Goal: Transaction & Acquisition: Obtain resource

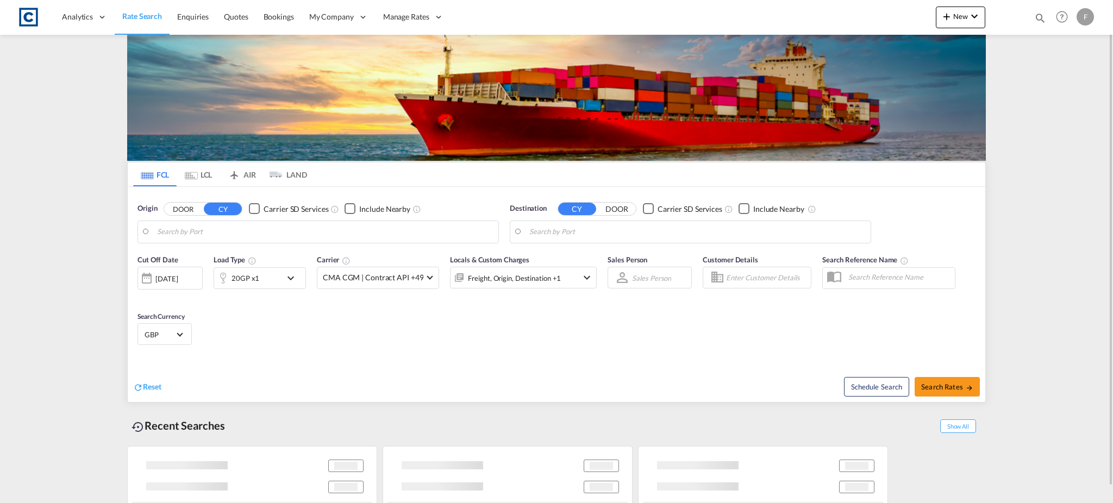
type input "[GEOGRAPHIC_DATA], [GEOGRAPHIC_DATA]"
type input "[GEOGRAPHIC_DATA], PKKHI"
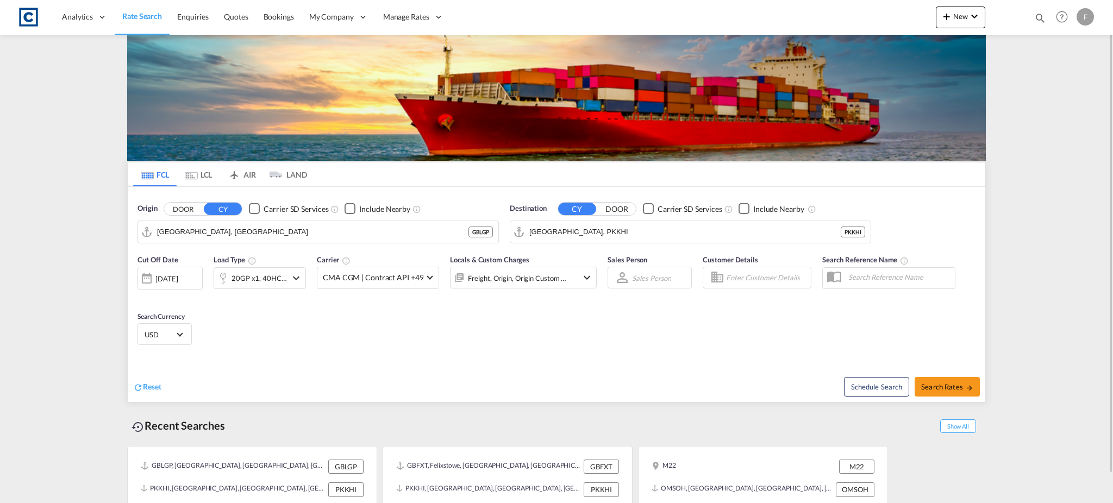
click at [184, 213] on button "DOOR" at bounding box center [183, 209] width 38 height 12
click at [165, 232] on body "Analytics Reports Dashboard Rate Search Enquiries Quotes Bookings" at bounding box center [556, 251] width 1113 height 503
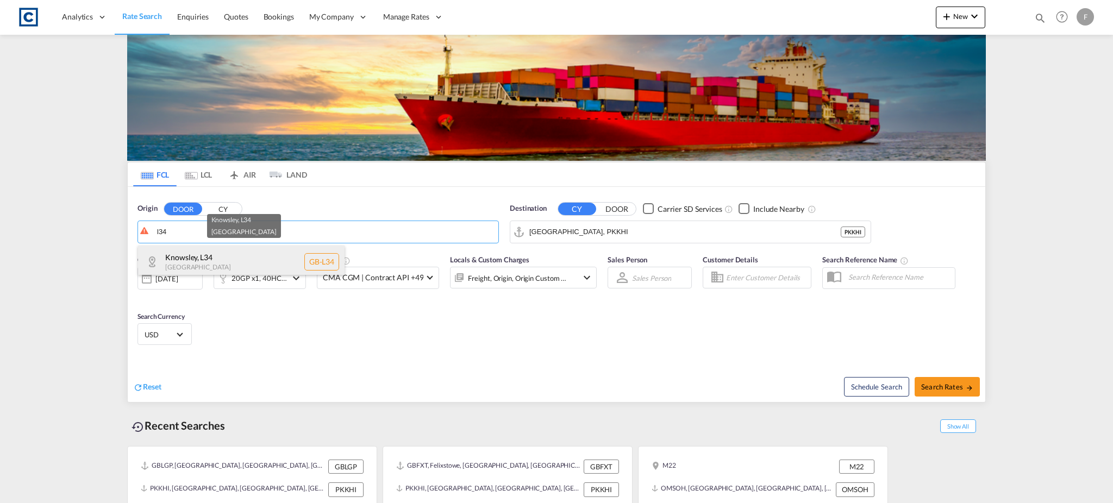
click at [249, 265] on div "Knowsley , L34 [GEOGRAPHIC_DATA] [GEOGRAPHIC_DATA]-L34" at bounding box center [241, 262] width 206 height 33
type input "GB-L34, Knowsley"
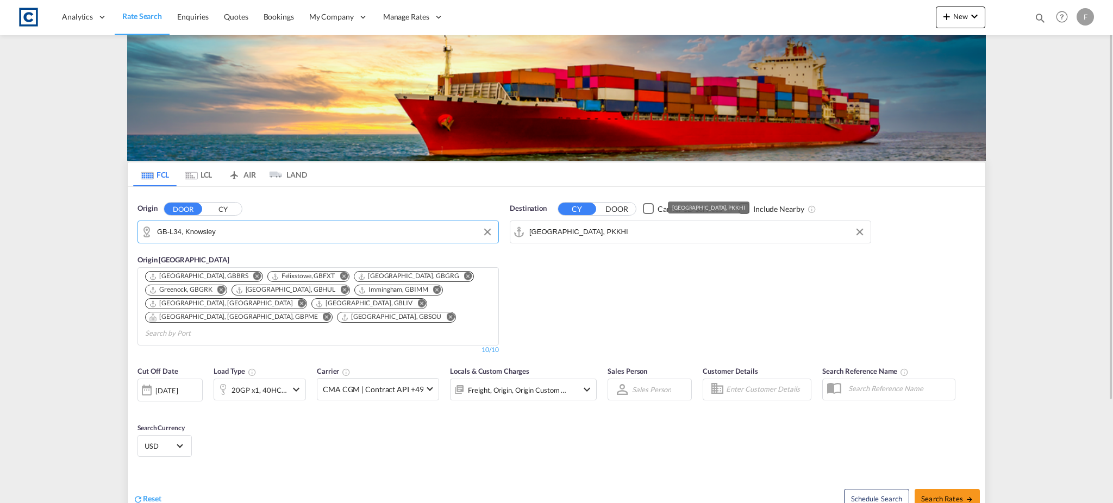
click at [565, 235] on input "[GEOGRAPHIC_DATA], PKKHI" at bounding box center [697, 232] width 336 height 16
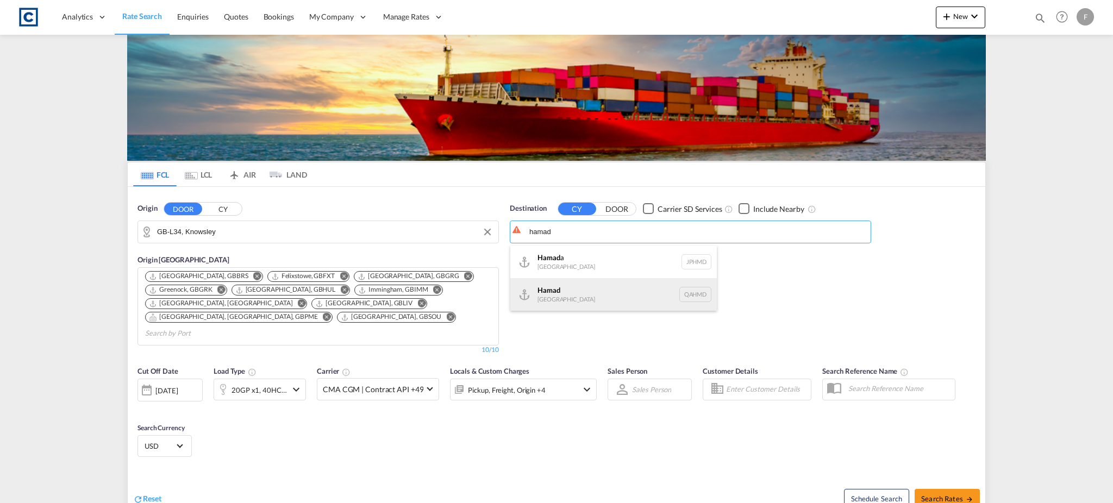
click at [565, 292] on div "Hamad [GEOGRAPHIC_DATA] QAHMD" at bounding box center [613, 294] width 206 height 33
type input "Hamad, QAHMD"
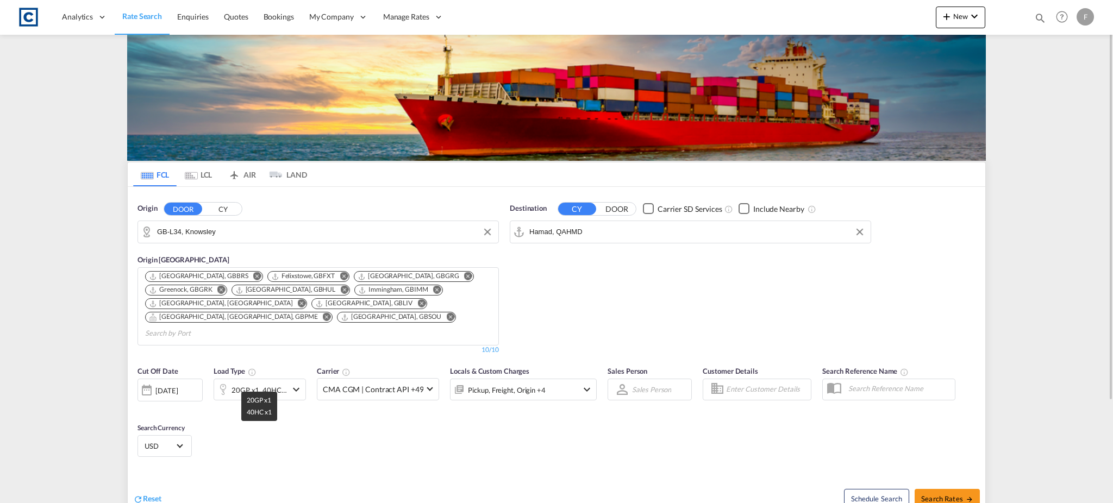
click at [280, 383] on div "20GP x1, 40HC x1" at bounding box center [258, 390] width 55 height 15
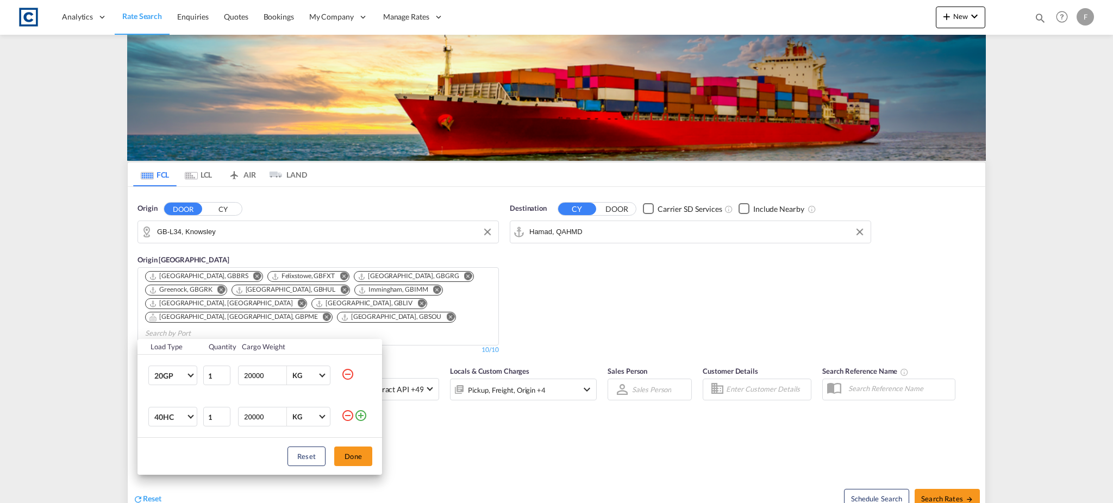
click at [342, 416] on md-icon "icon-minus-circle-outline" at bounding box center [347, 415] width 13 height 13
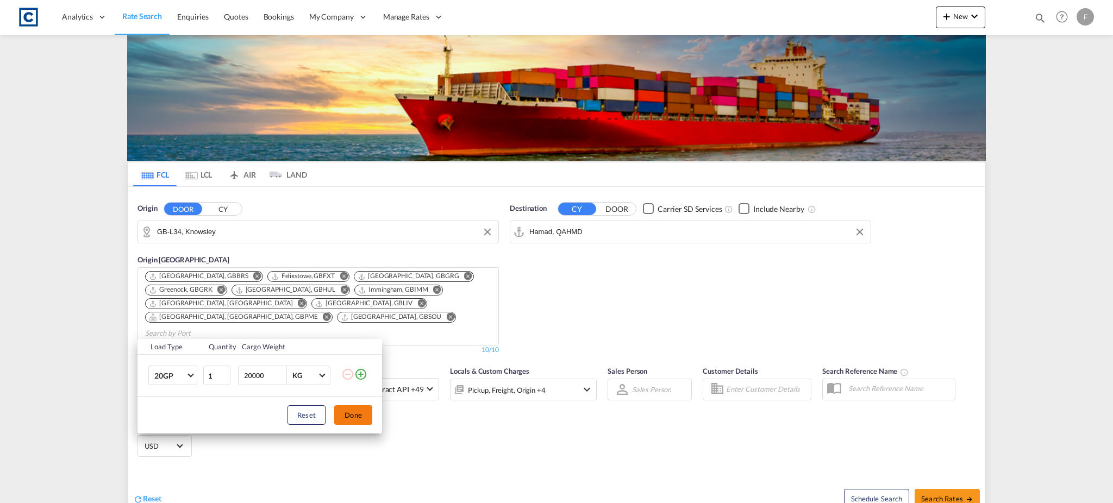
click at [357, 417] on button "Done" at bounding box center [353, 415] width 38 height 20
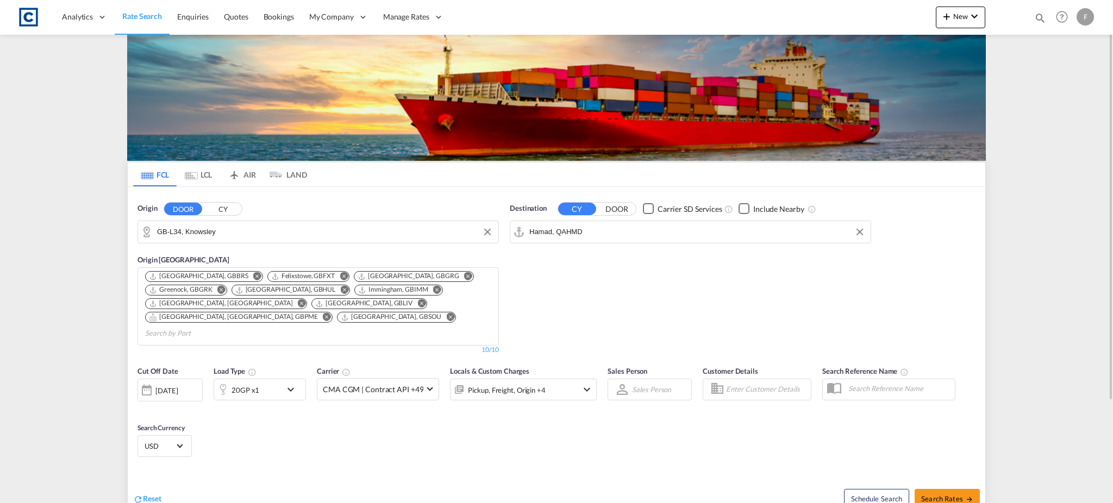
click at [176, 379] on div "[DATE]" at bounding box center [169, 390] width 65 height 23
click at [226, 479] on span "1" at bounding box center [228, 482] width 22 height 22
click at [941, 490] on button "Search Rates" at bounding box center [946, 499] width 65 height 20
type input "L34 to QAHMD / [DATE]"
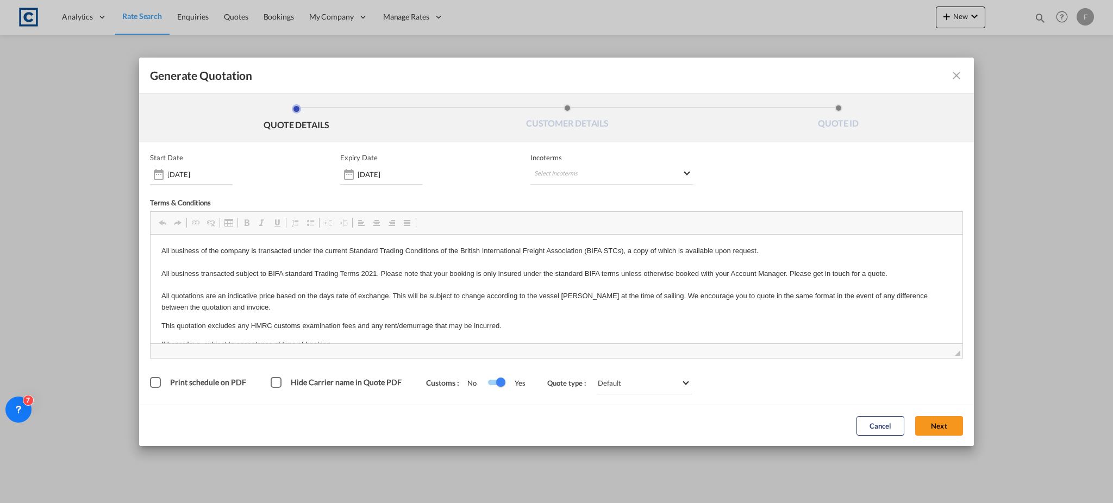
click at [943, 356] on span "◢" at bounding box center [557, 350] width 812 height 15
click at [949, 425] on button "Next" at bounding box center [939, 426] width 48 height 20
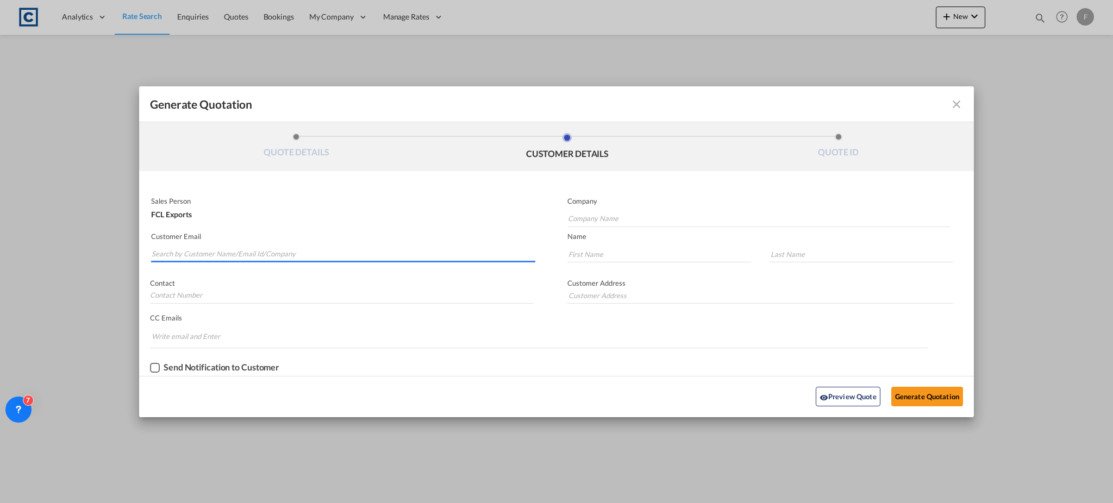
click at [223, 250] on input "Search by Customer Name/Email Id/Company" at bounding box center [344, 254] width 384 height 16
paste input "[PERSON_NAME] <[PERSON_NAME][EMAIL_ADDRESS][DOMAIN_NAME]>"
drag, startPoint x: 187, startPoint y: 249, endPoint x: 97, endPoint y: 251, distance: 89.7
click at [97, 251] on div "Generate Quotation QUOTE DETAILS CUSTOMER DETAILS QUOTE ID Start Date [DATE] Ex…" at bounding box center [556, 251] width 1113 height 503
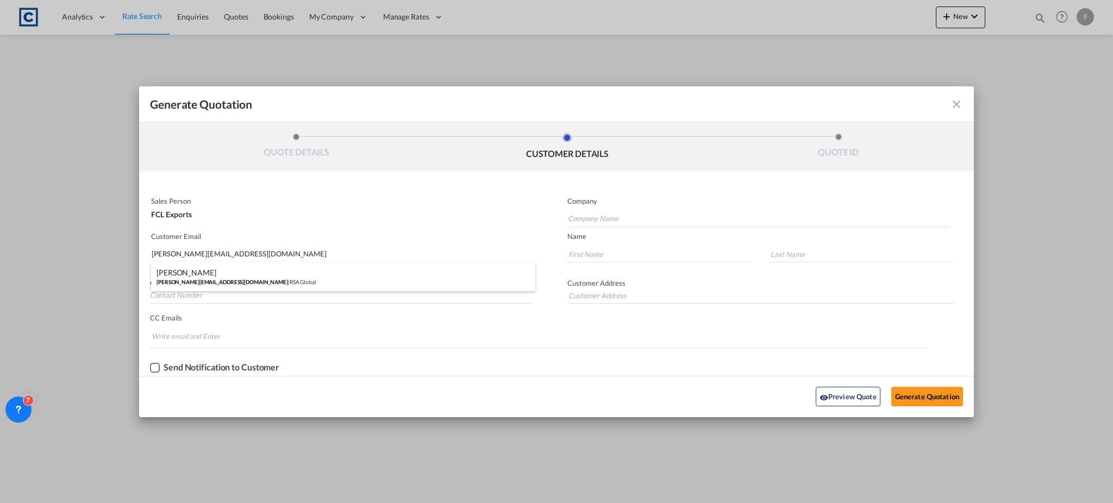
type input "[PERSON_NAME][EMAIL_ADDRESS][DOMAIN_NAME]"
click at [216, 270] on div "[PERSON_NAME] [PERSON_NAME][EMAIL_ADDRESS][DOMAIN_NAME] | RSA Global" at bounding box center [343, 276] width 384 height 29
type input "RSA Global"
type input "[PERSON_NAME]"
type input "Lal"
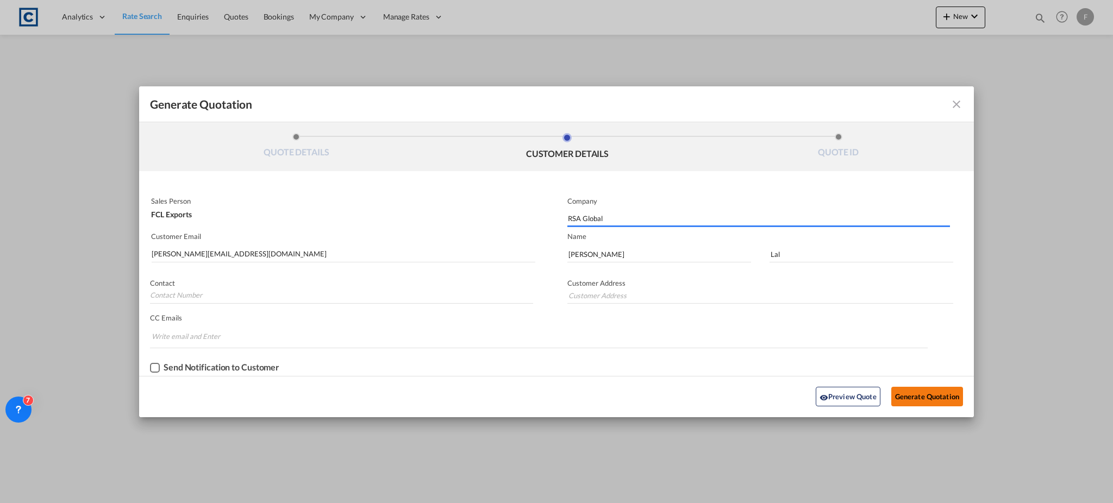
click at [950, 398] on button "Generate Quotation" at bounding box center [927, 397] width 72 height 20
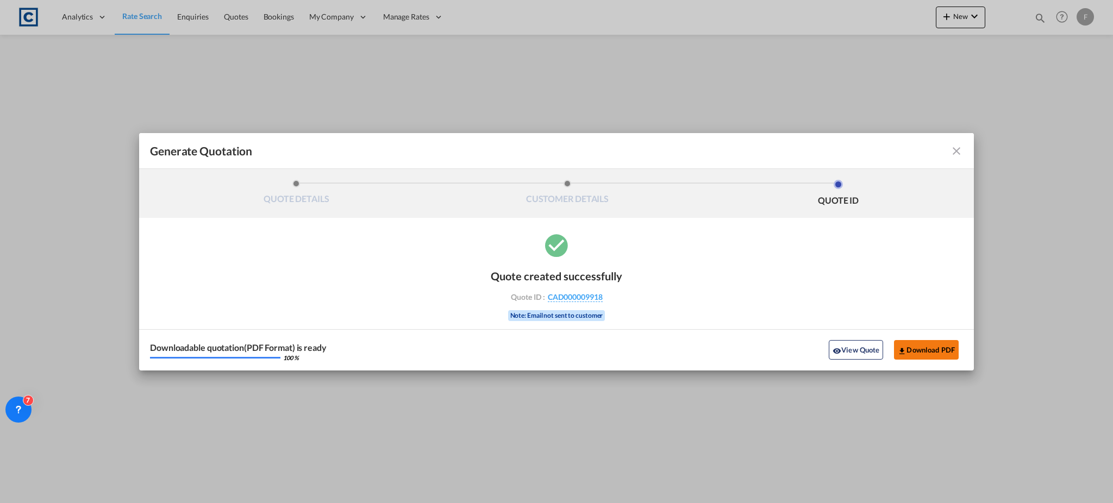
click at [919, 348] on button "Download PDF" at bounding box center [926, 350] width 65 height 20
drag, startPoint x: 961, startPoint y: 154, endPoint x: 629, endPoint y: 114, distance: 333.9
click at [961, 154] on md-icon "icon-close fg-AAA8AD cursor m-0" at bounding box center [956, 151] width 13 height 13
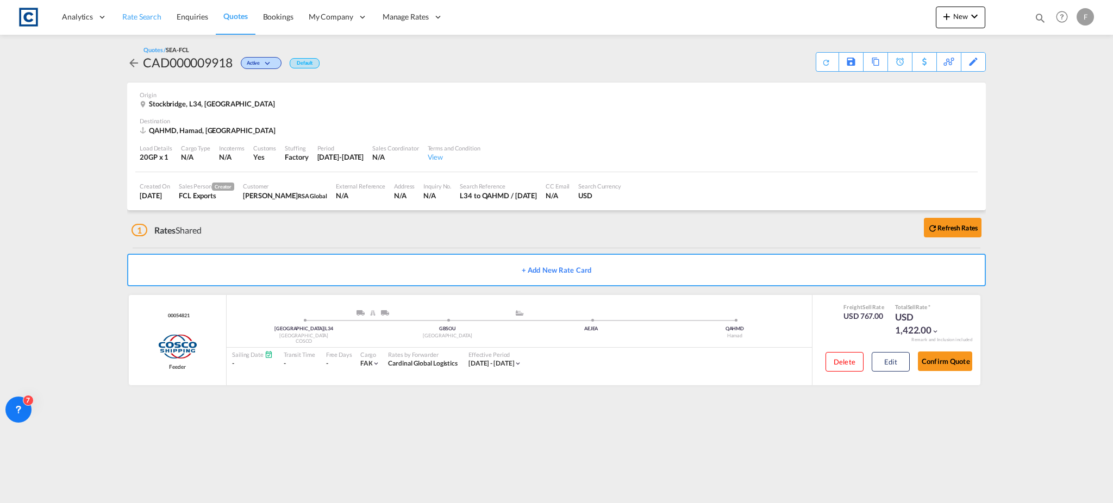
click at [149, 15] on span "Rate Search" at bounding box center [141, 16] width 39 height 9
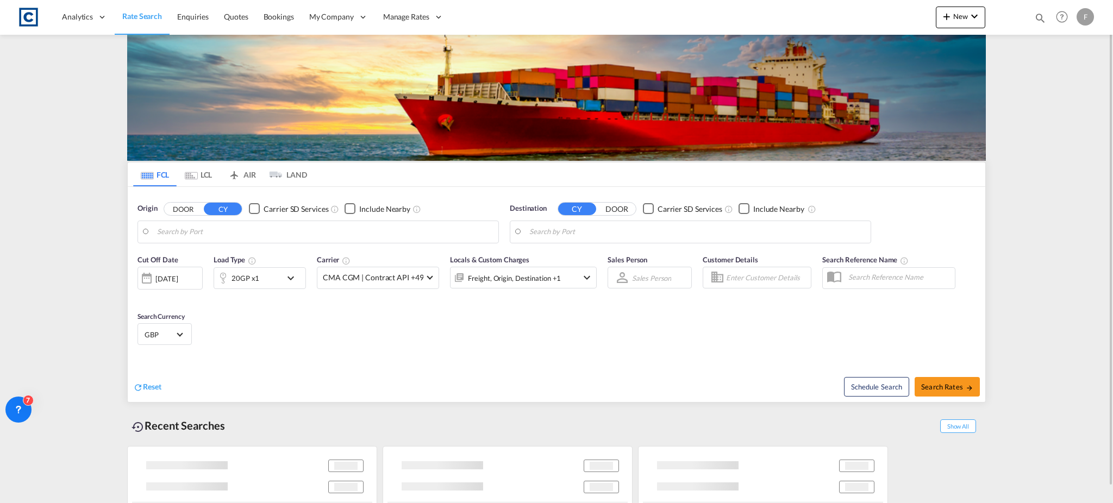
type input "GB-L34, Knowsley"
type input "Hamad, QAHMD"
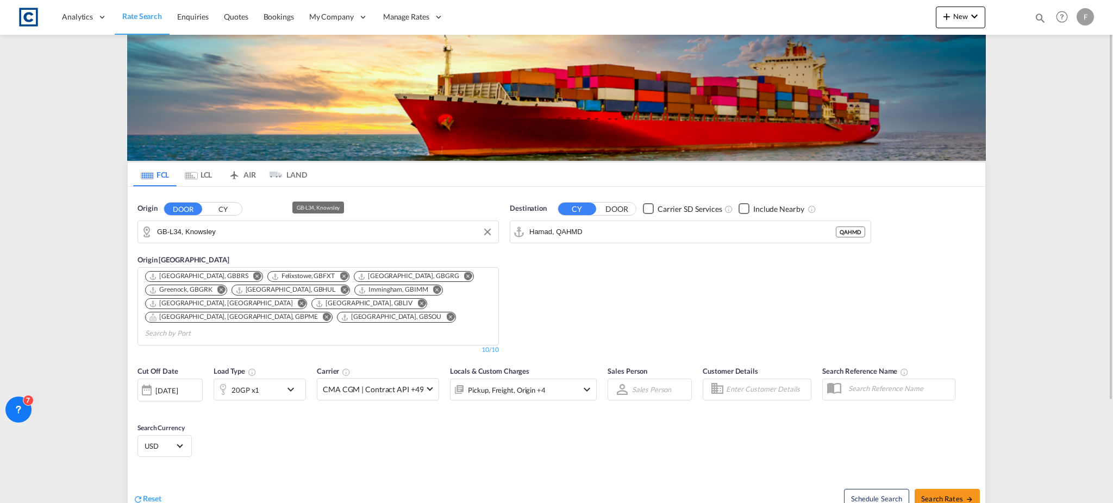
click at [181, 231] on input "GB-L34, Knowsley" at bounding box center [325, 232] width 336 height 16
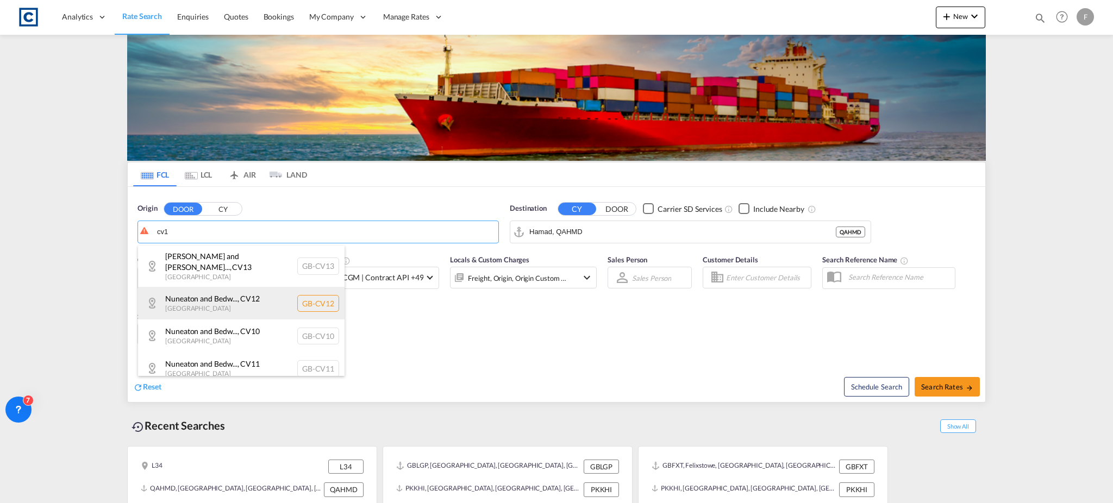
scroll to position [32, 0]
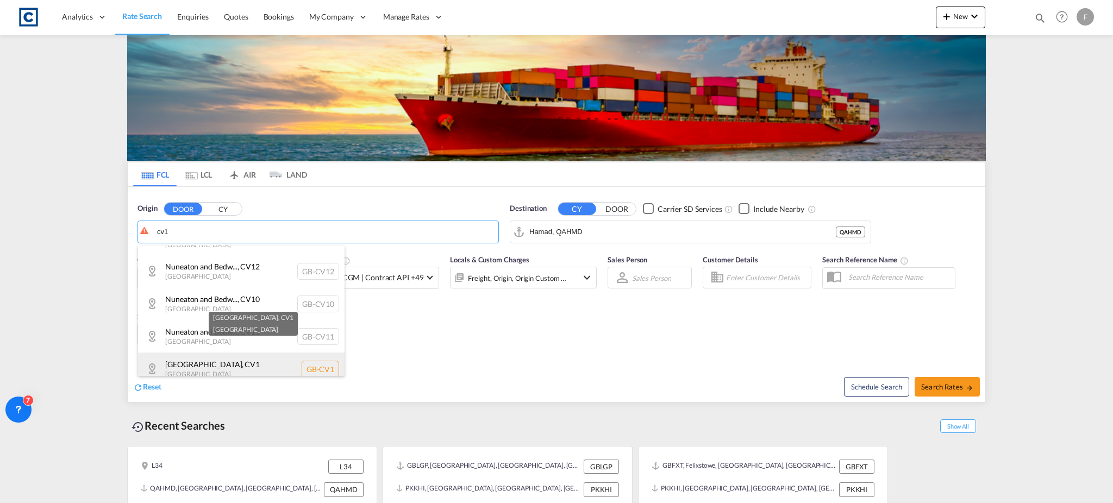
click at [200, 354] on div "[GEOGRAPHIC_DATA] , CV1 [GEOGRAPHIC_DATA] [GEOGRAPHIC_DATA]-CV1" at bounding box center [241, 369] width 206 height 33
type input "GB-CV1, [GEOGRAPHIC_DATA]"
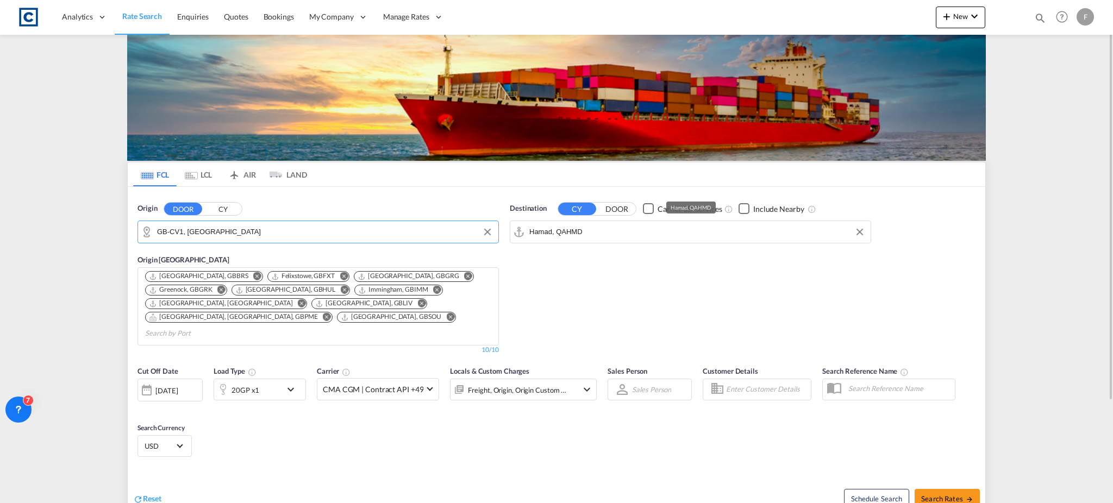
click at [554, 234] on input "Hamad, QAHMD" at bounding box center [697, 232] width 336 height 16
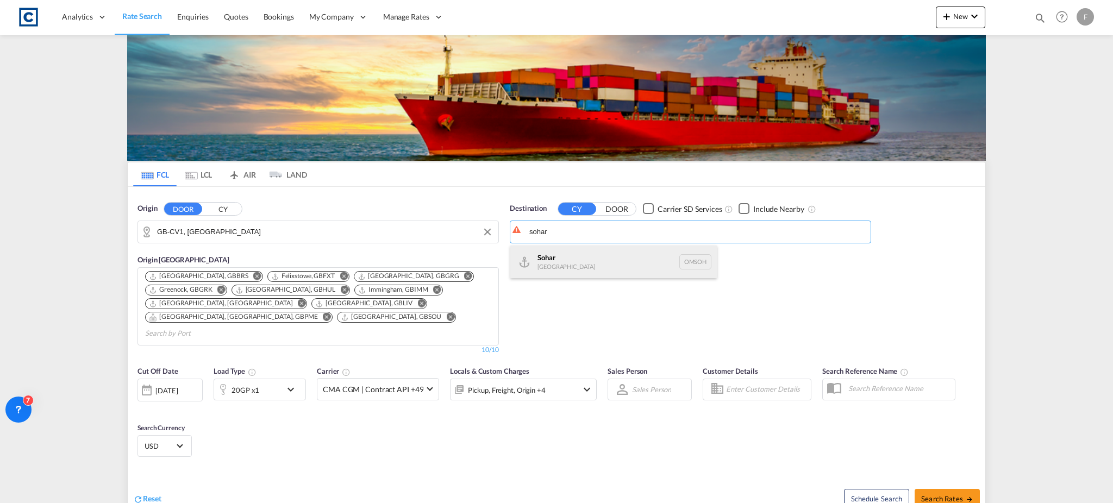
click at [556, 258] on div "Sohar [GEOGRAPHIC_DATA] [GEOGRAPHIC_DATA]" at bounding box center [613, 262] width 206 height 33
type input "Sohar, OMSOH"
click at [264, 379] on div "20GP x1" at bounding box center [247, 390] width 67 height 22
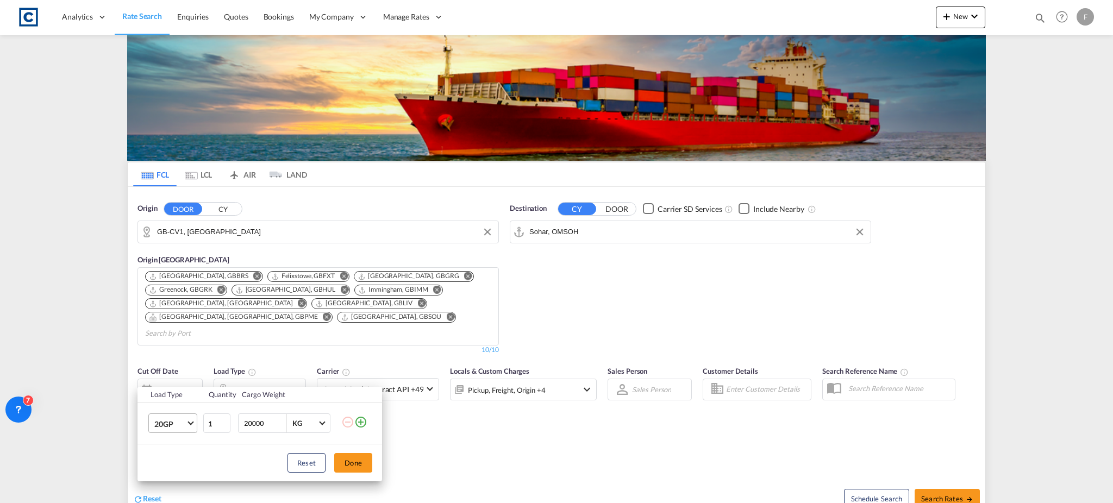
click at [158, 427] on span "20GP" at bounding box center [170, 424] width 32 height 11
click at [171, 427] on div "40HC" at bounding box center [164, 424] width 20 height 11
click at [351, 465] on button "Done" at bounding box center [353, 463] width 38 height 20
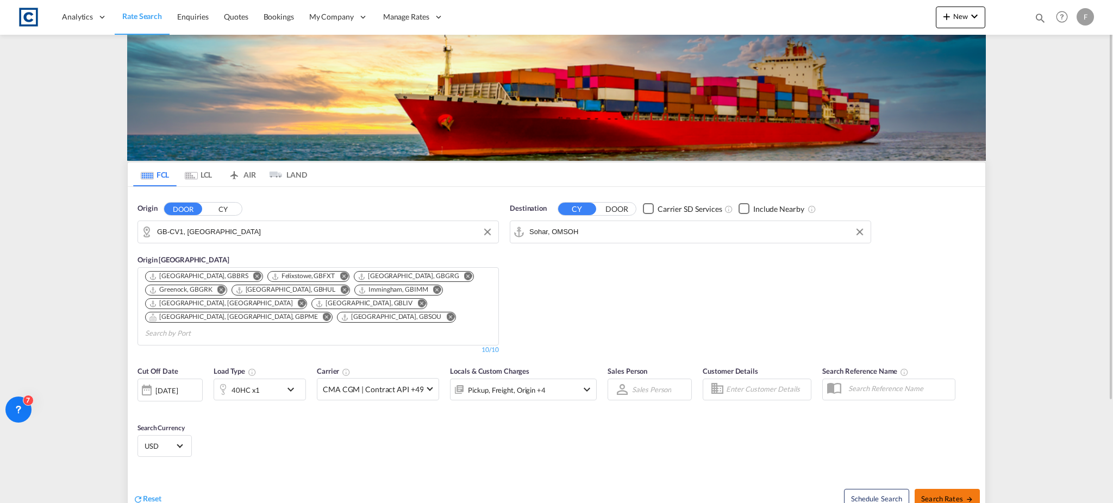
click at [935, 494] on span "Search Rates" at bounding box center [947, 498] width 52 height 9
type input "CV1 to OMSOH / [DATE]"
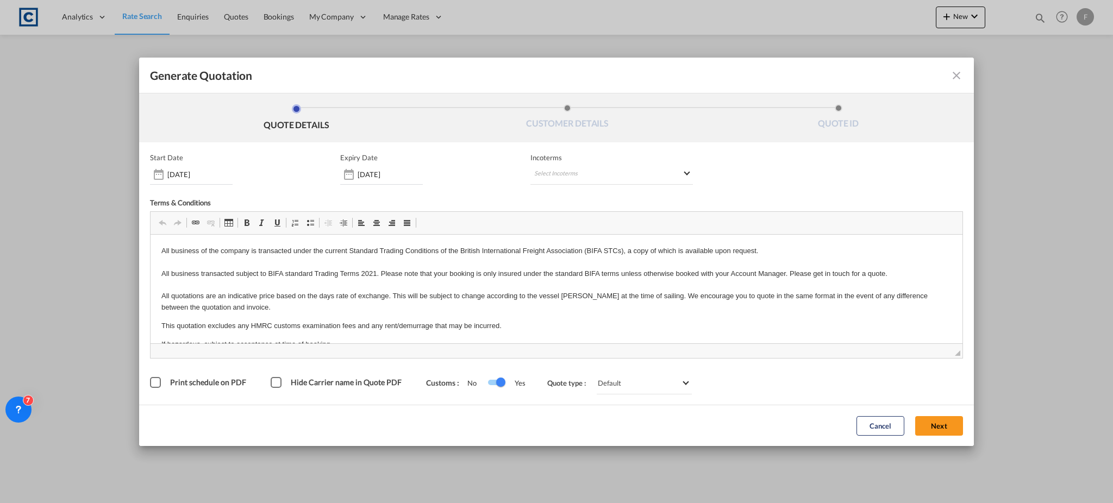
click at [942, 430] on button "Next" at bounding box center [939, 426] width 48 height 20
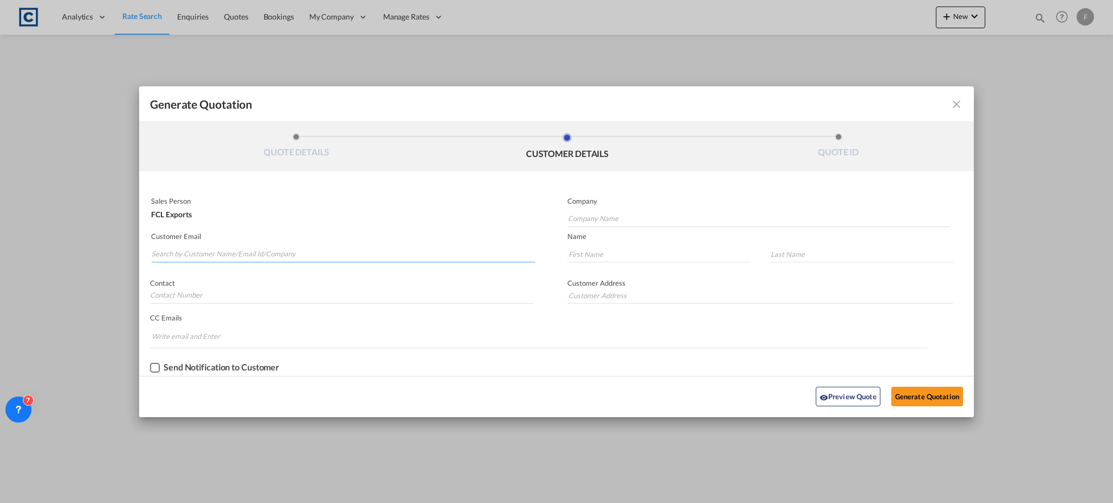
click at [245, 257] on input "Search by Customer Name/Email Id/Company" at bounding box center [344, 254] width 384 height 16
paste input "[PERSON_NAME] - CSS Muscat <[PERSON_NAME][EMAIL_ADDRESS][DOMAIN_NAME]>"
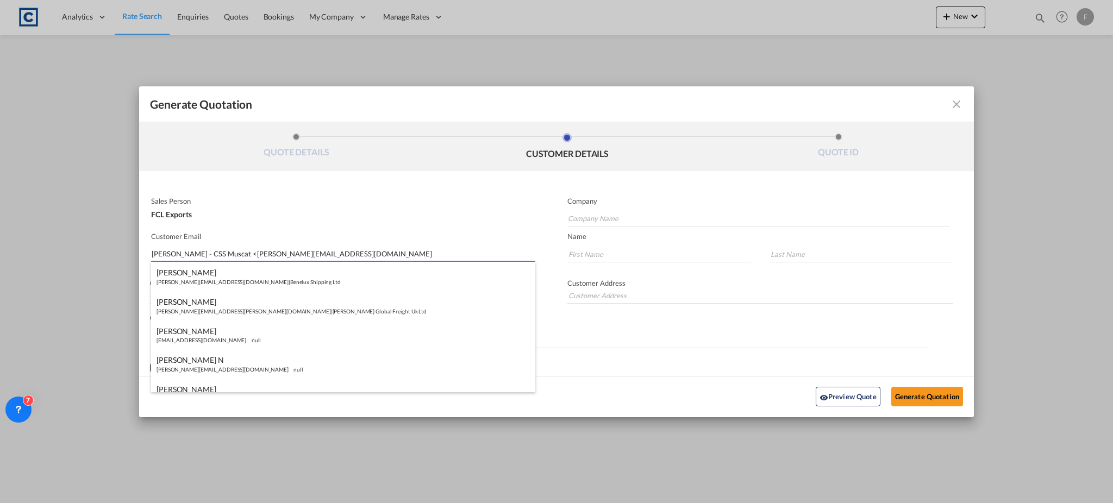
drag, startPoint x: 262, startPoint y: 256, endPoint x: 146, endPoint y: 260, distance: 116.3
click at [146, 260] on div "Customer Email [PERSON_NAME] - CSS Muscat <[PERSON_NAME][EMAIL_ADDRESS][DOMAIN_…" at bounding box center [347, 248] width 417 height 40
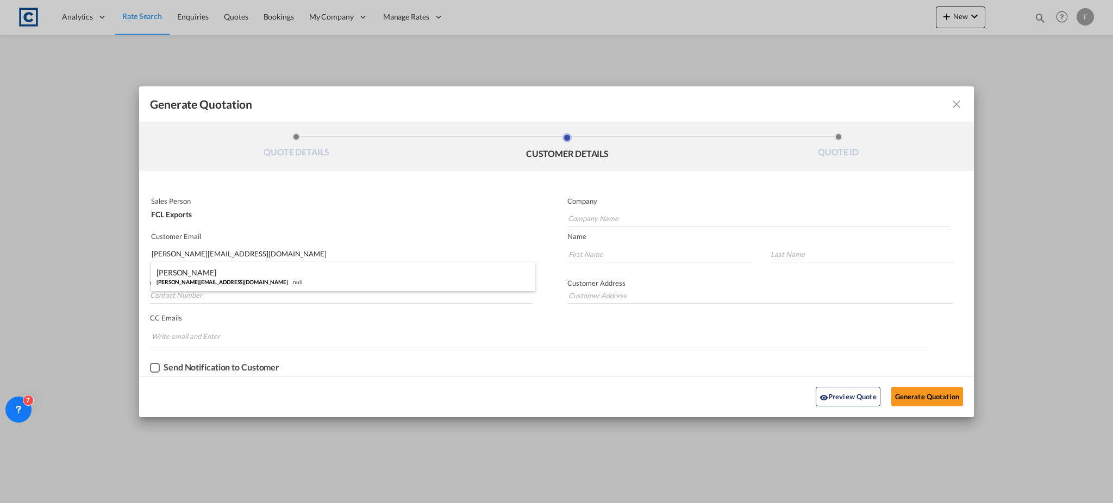
type input "[PERSON_NAME][EMAIL_ADDRESS][DOMAIN_NAME]"
click at [223, 268] on div "Adithya Vinod [EMAIL_ADDRESS][DOMAIN_NAME] null" at bounding box center [343, 276] width 384 height 29
type input "Consolidated Shipping and Trade Services L.L.C."
type input "[PERSON_NAME]"
type input "Vinod"
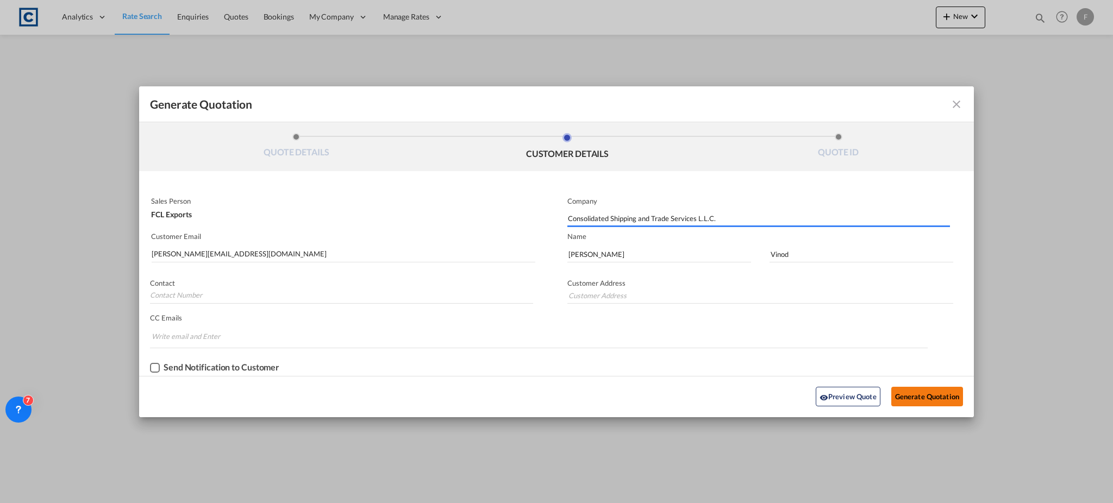
click at [944, 397] on button "Generate Quotation" at bounding box center [927, 397] width 72 height 20
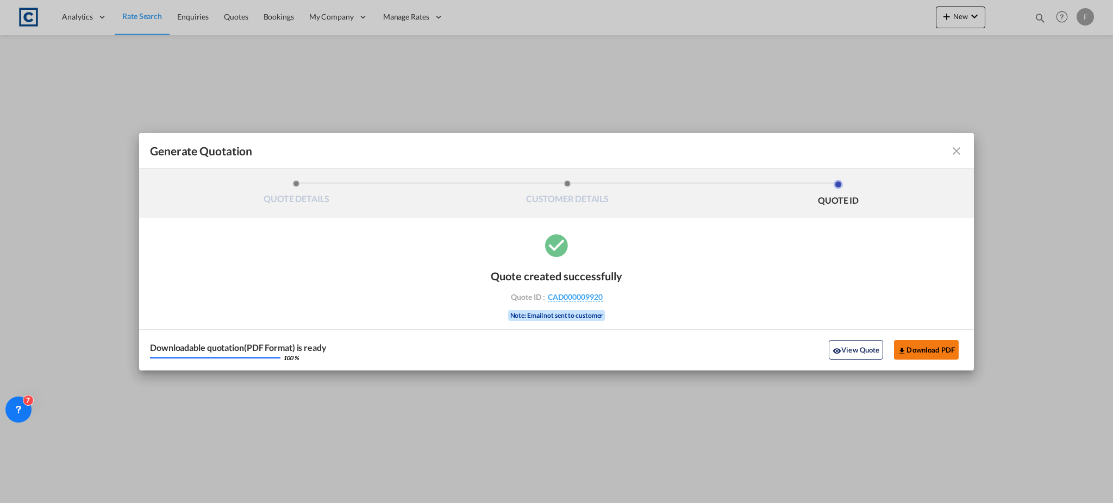
click at [917, 346] on button "Download PDF" at bounding box center [926, 350] width 65 height 20
click at [956, 147] on md-icon "icon-close fg-AAA8AD cursor m-0" at bounding box center [956, 151] width 13 height 13
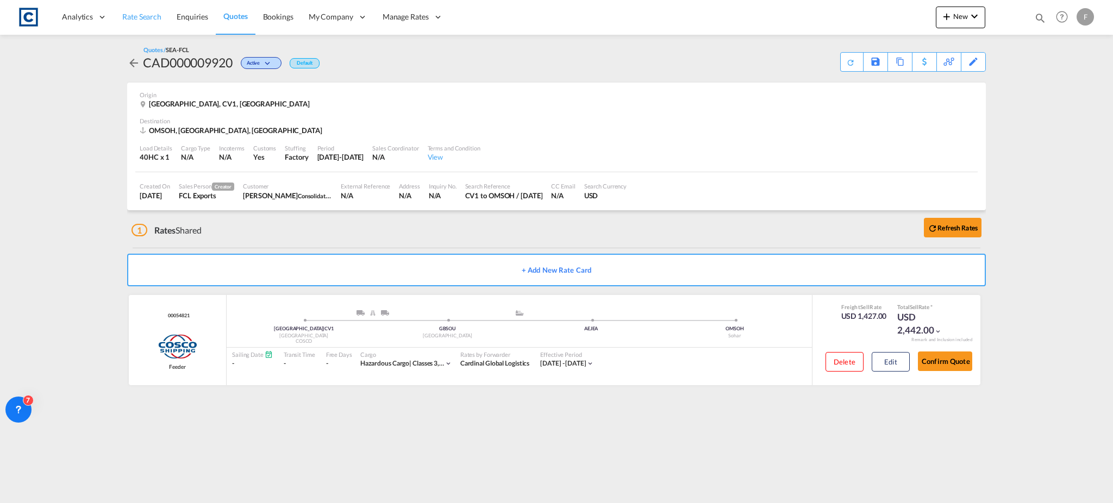
drag, startPoint x: 154, startPoint y: 20, endPoint x: 147, endPoint y: 18, distance: 7.9
click at [154, 20] on span "Rate Search" at bounding box center [141, 16] width 39 height 9
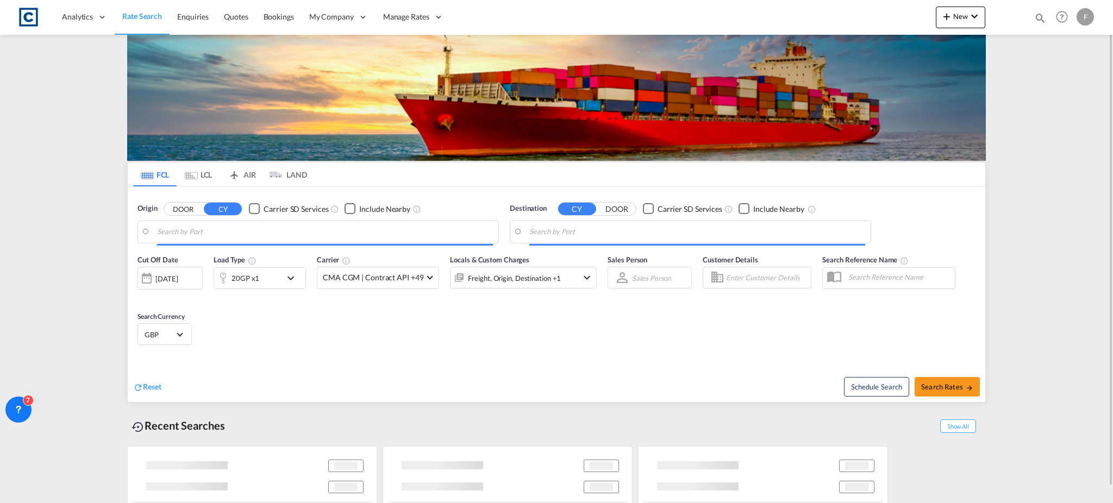
type input "GB-CV1, [GEOGRAPHIC_DATA]"
type input "Sohar, OMSOH"
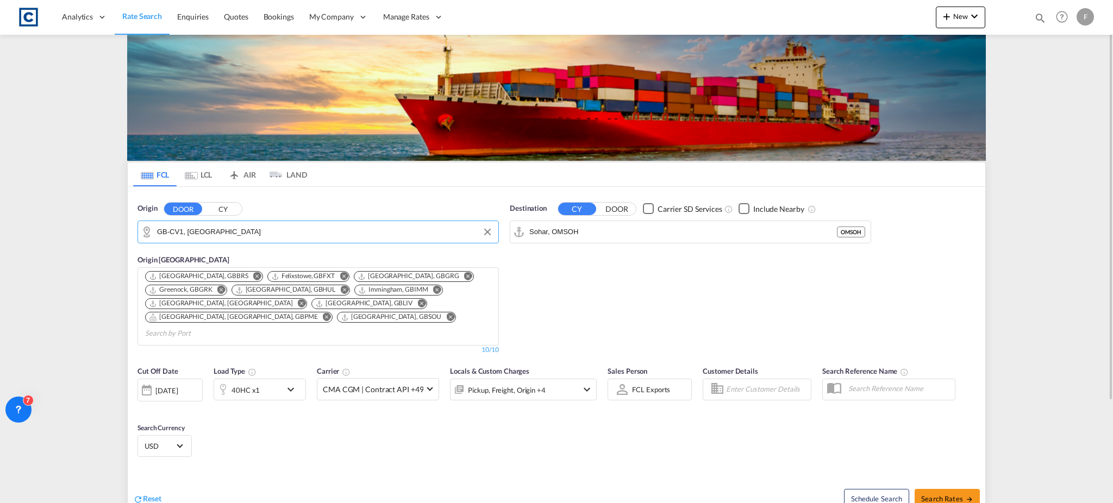
click at [202, 223] on md-autocomplete "GB-CV1, [GEOGRAPHIC_DATA]" at bounding box center [325, 232] width 336 height 18
click at [202, 231] on input "GB-CV1, [GEOGRAPHIC_DATA]" at bounding box center [325, 232] width 336 height 16
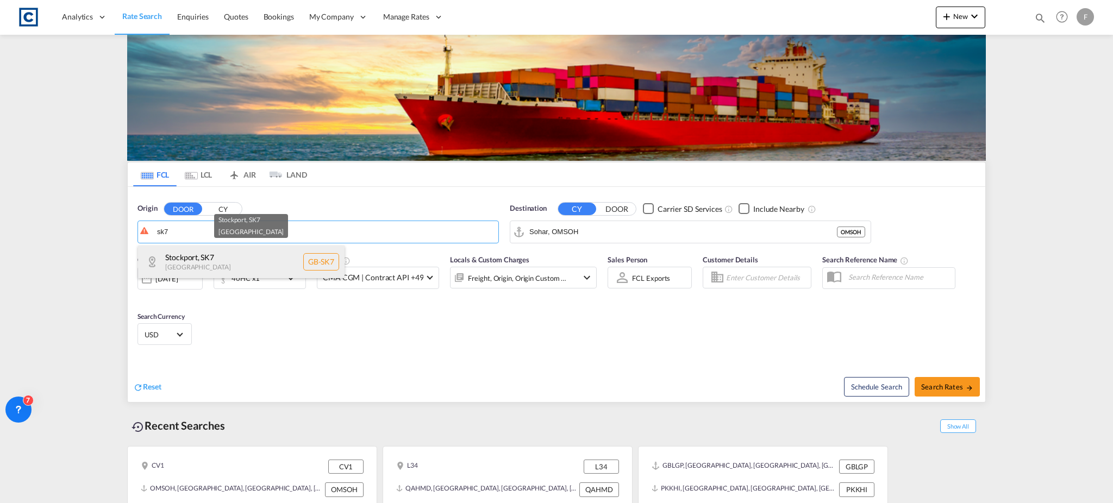
click at [207, 259] on div "Stockport , SK7 [GEOGRAPHIC_DATA] [GEOGRAPHIC_DATA]-SK7" at bounding box center [241, 262] width 206 height 33
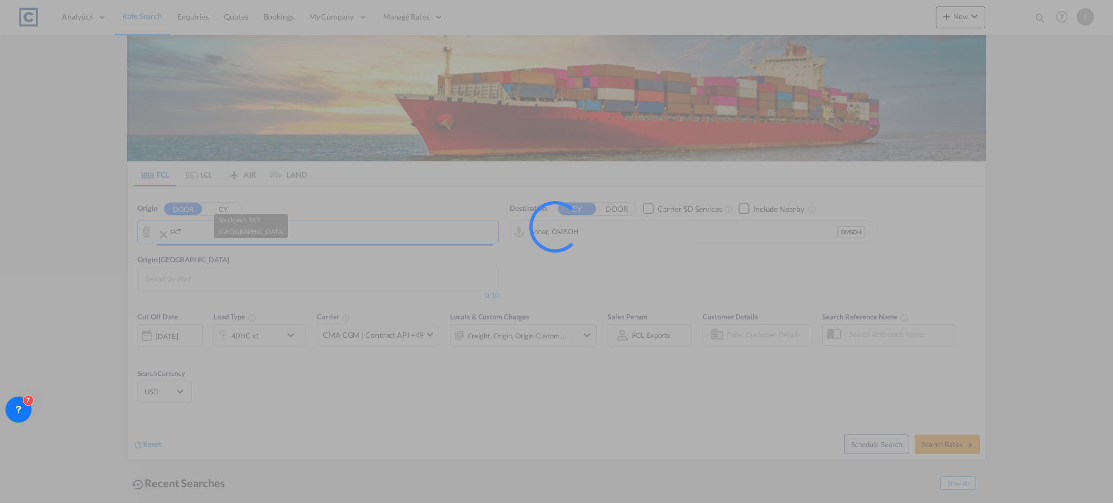
type input "GB-SK7, Stockport"
click at [573, 234] on div at bounding box center [555, 227] width 65 height 65
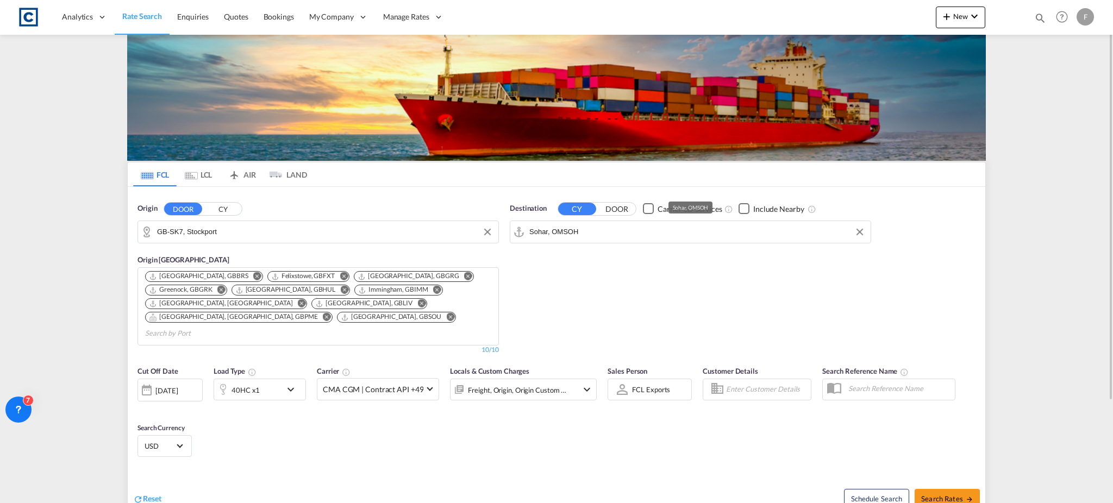
click at [566, 235] on input "Sohar, OMSOH" at bounding box center [697, 232] width 336 height 16
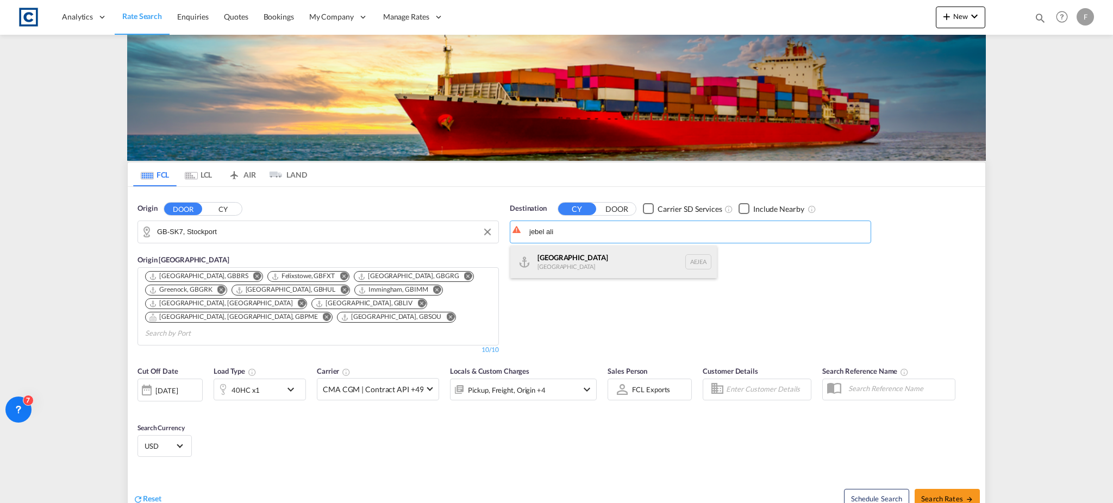
click at [562, 259] on div "[GEOGRAPHIC_DATA] [GEOGRAPHIC_DATA]" at bounding box center [613, 262] width 206 height 33
type input "[GEOGRAPHIC_DATA], [GEOGRAPHIC_DATA]"
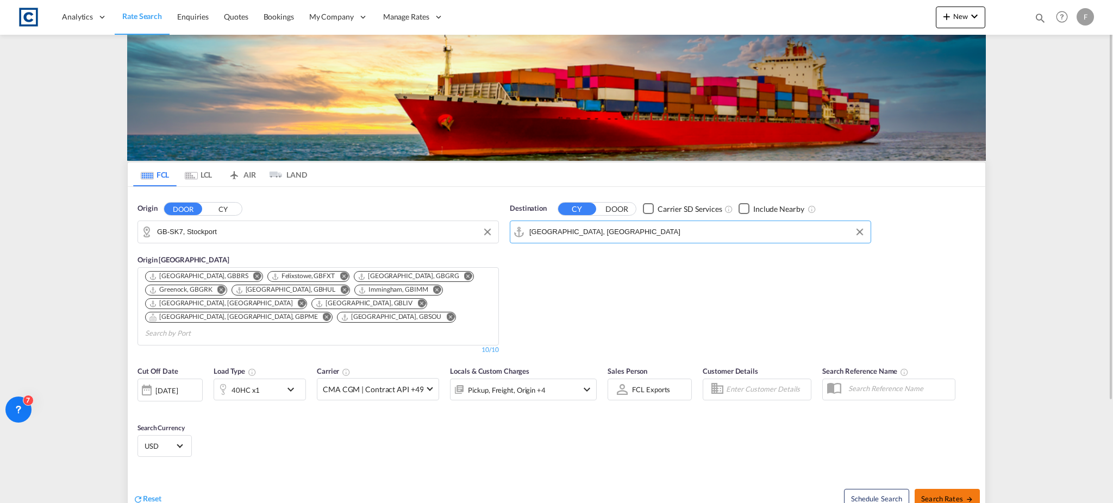
click at [950, 489] on button "Search Rates" at bounding box center [946, 499] width 65 height 20
type input "SK7 to AEJEA / [DATE]"
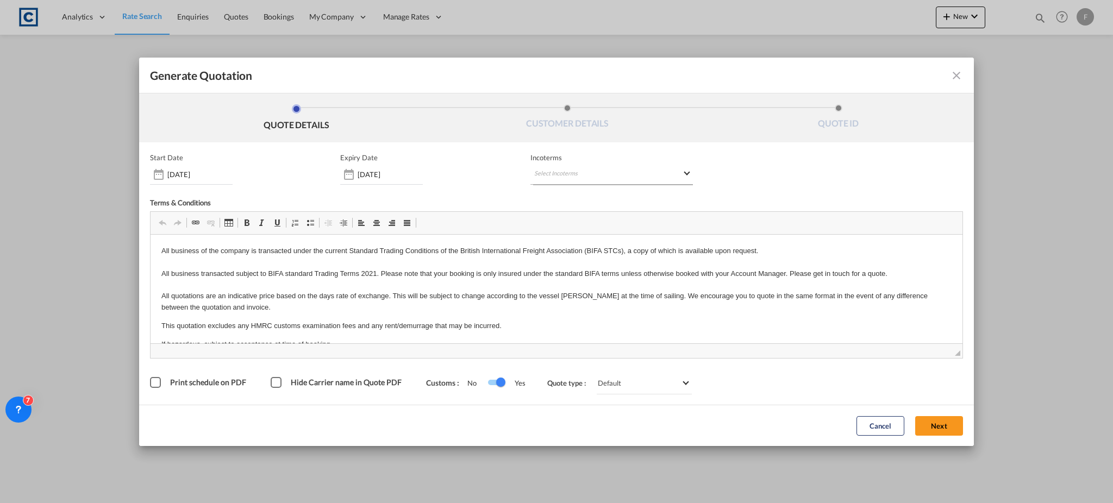
click at [605, 179] on md-select "Select Incoterms CFR - export Cost and Freight DAP - export Delivered at Place …" at bounding box center [611, 175] width 162 height 20
drag, startPoint x: 586, startPoint y: 221, endPoint x: 905, endPoint y: 340, distance: 339.9
click at [832, 190] on body "Analytics Reports Dashboard Rate Search Enquiries Quotes Bookings" at bounding box center [556, 251] width 1113 height 503
click at [943, 426] on md-backdrop at bounding box center [556, 251] width 1113 height 503
click at [940, 424] on button "Next" at bounding box center [939, 426] width 48 height 20
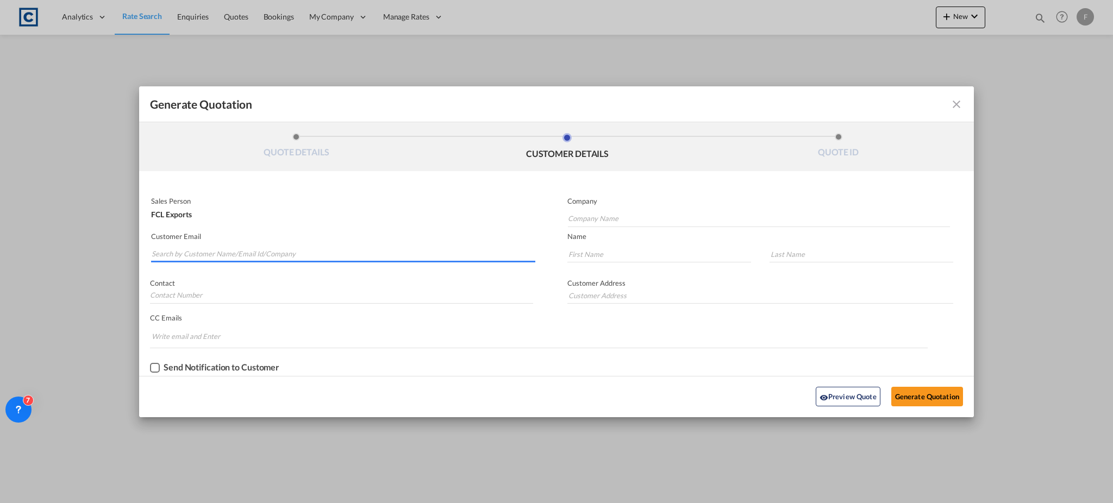
click at [173, 255] on input "Search by Customer Name/Email Id/Company" at bounding box center [344, 254] width 384 height 16
paste input "[EMAIL_ADDRESS][DOMAIN_NAME]"
click at [227, 256] on input "[EMAIL_ADDRESS][DOMAIN_NAME]" at bounding box center [344, 254] width 384 height 16
type input "[EMAIL_ADDRESS][DOMAIN_NAME]"
click at [223, 268] on div "Contact" at bounding box center [347, 289] width 417 height 42
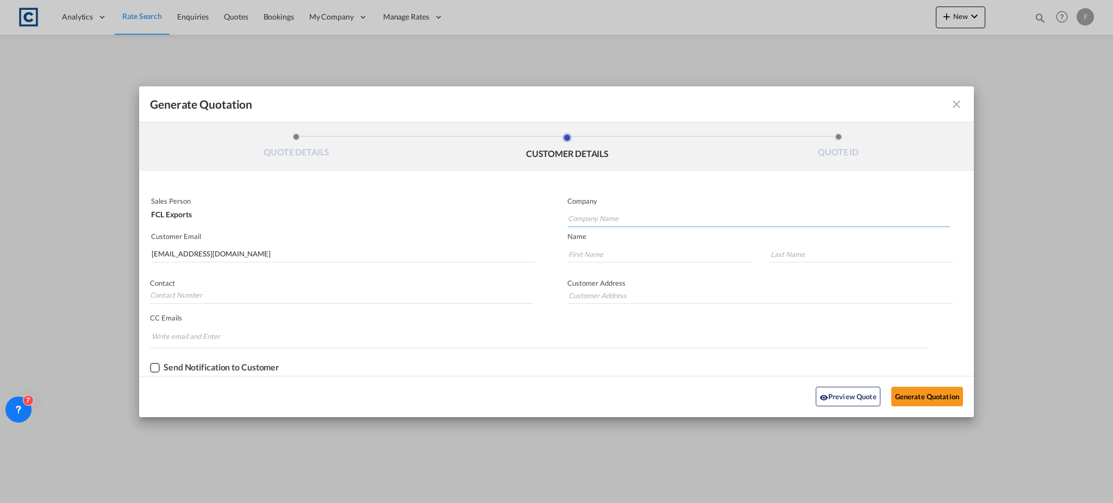
click at [612, 225] on input "Company Name" at bounding box center [759, 219] width 382 height 16
type input "e"
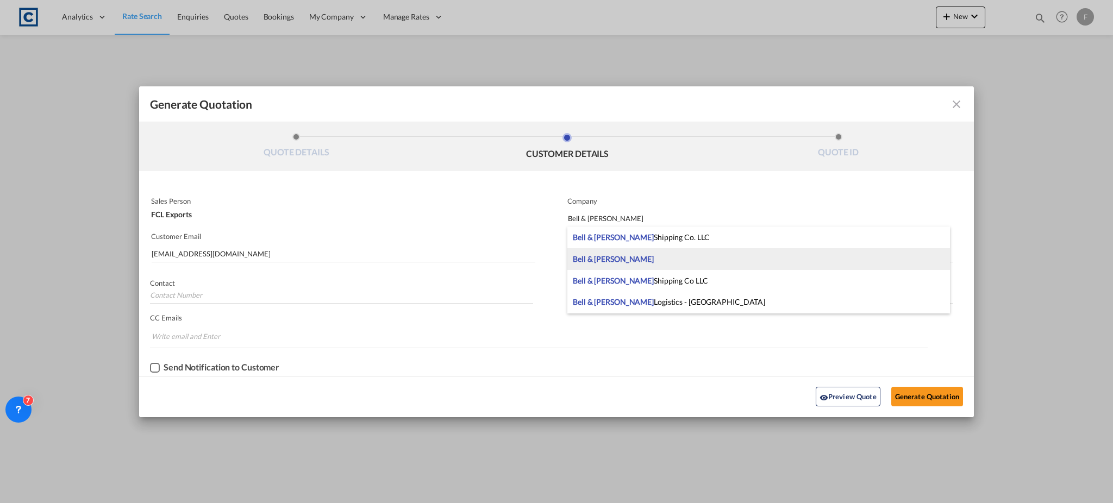
type input "Bell & [PERSON_NAME]"
click at [613, 257] on div "Bell & [PERSON_NAME]" at bounding box center [758, 259] width 383 height 22
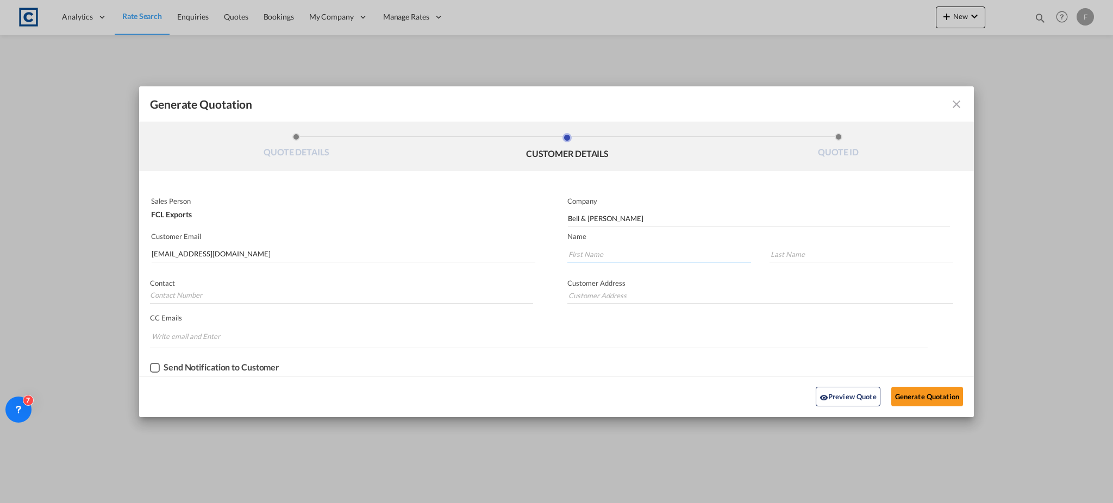
click at [614, 252] on input "Generate QuotationQUOTE ..." at bounding box center [659, 254] width 184 height 16
type input "Nikhil"
type input "n"
type input "N"
click at [699, 423] on div "Generate Quotation QUOTE DETAILS CUSTOMER DETAILS QUOTE ID Start Date [DATE] Ex…" at bounding box center [556, 251] width 1113 height 503
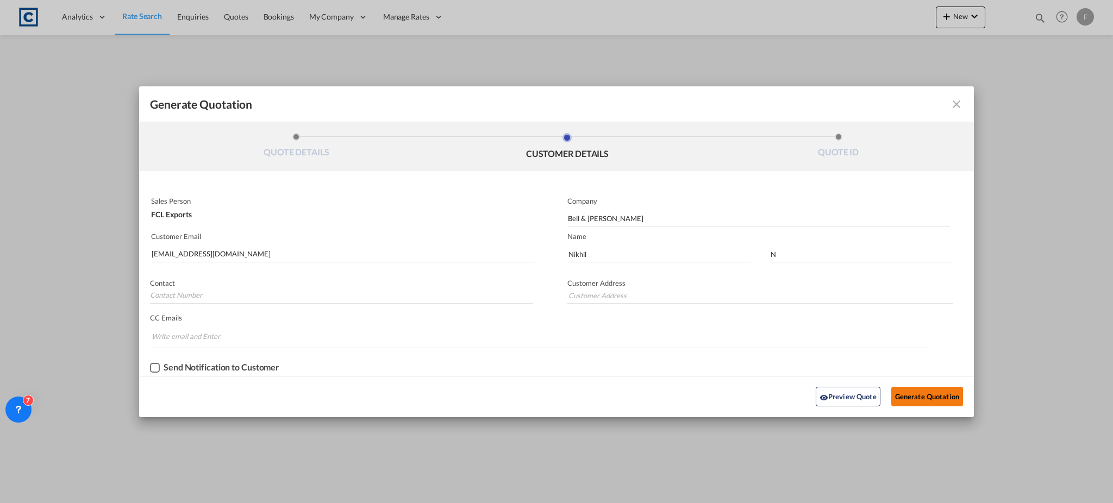
click at [924, 398] on button "Generate Quotation" at bounding box center [927, 397] width 72 height 20
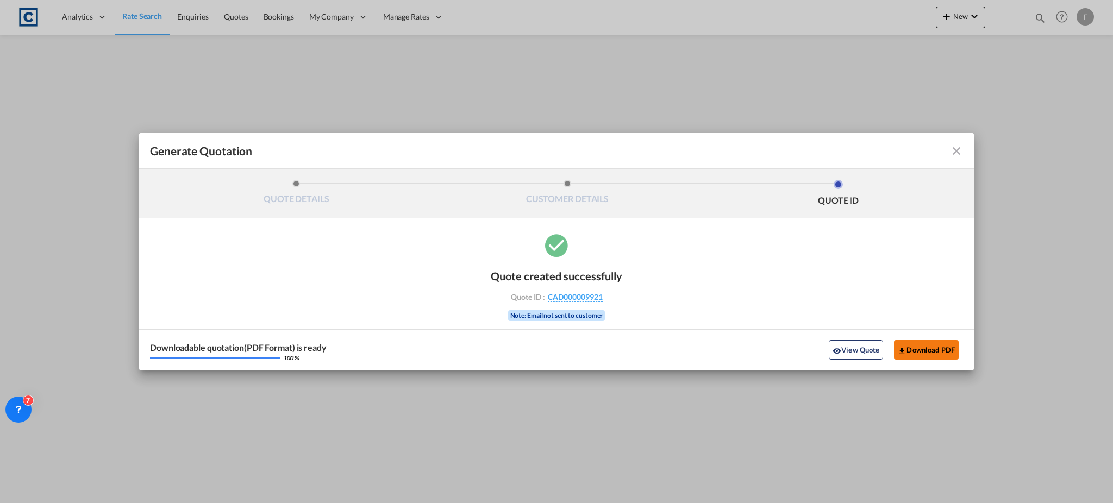
click at [939, 349] on button "Download PDF" at bounding box center [926, 350] width 65 height 20
drag, startPoint x: 955, startPoint y: 255, endPoint x: 989, endPoint y: 173, distance: 88.2
click at [955, 255] on div "Quote created successfully Quote ID : CAD000009921 Note: Email not sent to cust…" at bounding box center [556, 300] width 835 height 139
drag, startPoint x: 950, startPoint y: 156, endPoint x: 420, endPoint y: 109, distance: 532.5
click at [950, 156] on md-icon "icon-close fg-AAA8AD cursor m-0" at bounding box center [956, 151] width 13 height 13
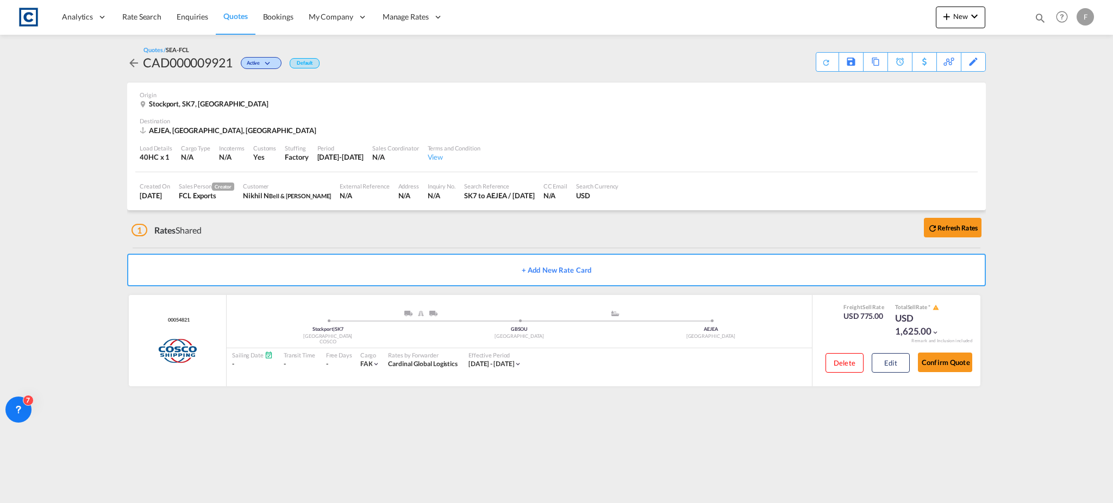
drag, startPoint x: 148, startPoint y: 17, endPoint x: 1099, endPoint y: 223, distance: 972.8
click at [148, 17] on span "Rate Search" at bounding box center [141, 16] width 39 height 9
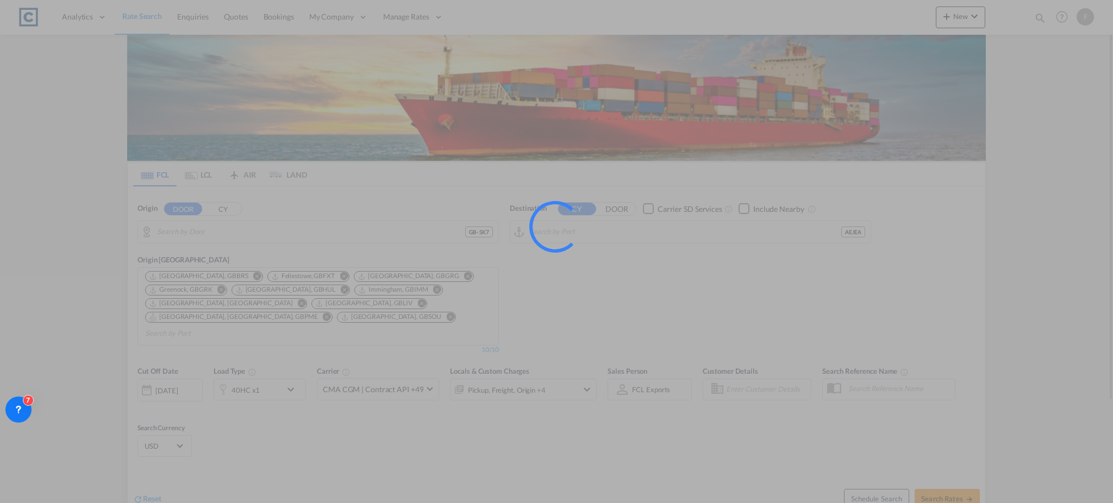
type input "GB-SK7, Stockport"
type input "[GEOGRAPHIC_DATA], [GEOGRAPHIC_DATA]"
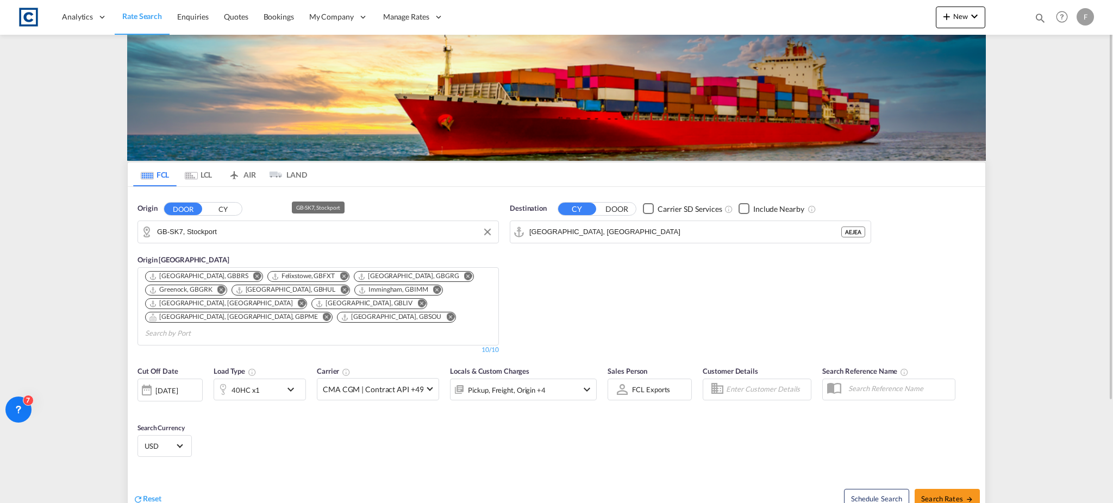
click at [216, 223] on md-autocomplete "GB-SK7, Stockport" at bounding box center [325, 232] width 336 height 18
click at [211, 233] on input "GB-SK7, Stockport" at bounding box center [325, 232] width 336 height 16
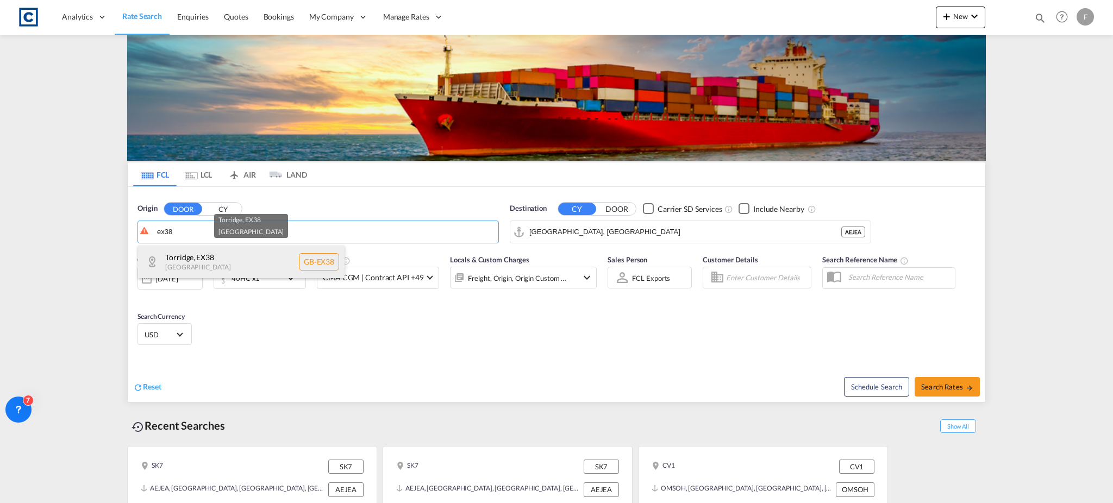
click at [212, 253] on div "Torridge , EX38 [GEOGRAPHIC_DATA] [GEOGRAPHIC_DATA]-EX38" at bounding box center [241, 262] width 206 height 33
type input "GB-EX38, Torridge"
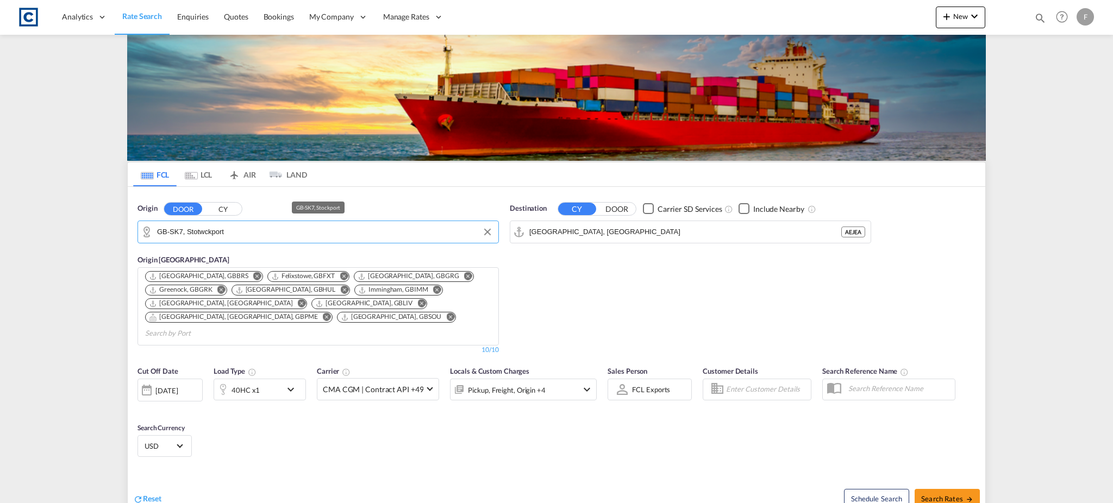
click at [200, 230] on input "GB-SK7, Stotwckport" at bounding box center [325, 232] width 336 height 16
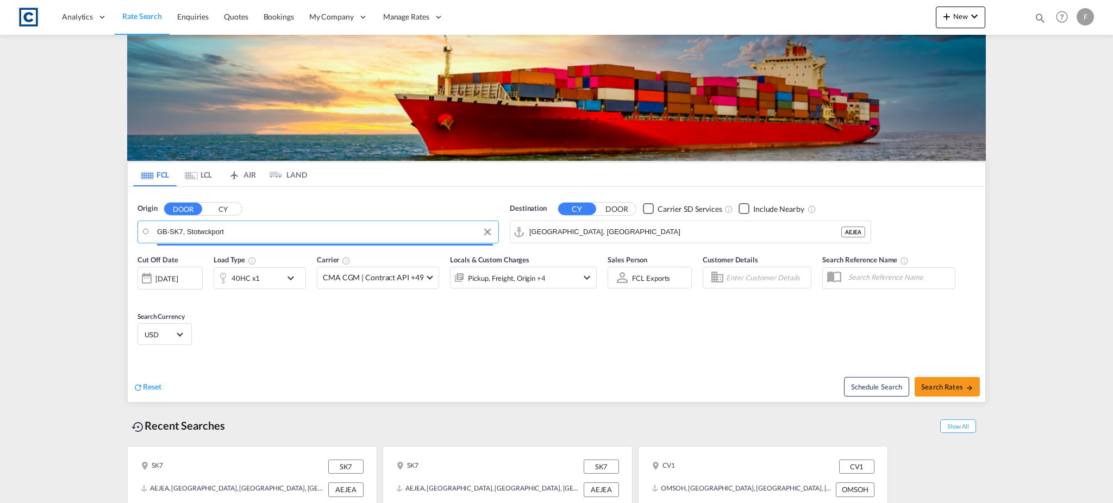
click at [200, 230] on body "Analytics Reports Dashboard Rate Search Enquiries Quotes Bookings" at bounding box center [556, 251] width 1113 height 503
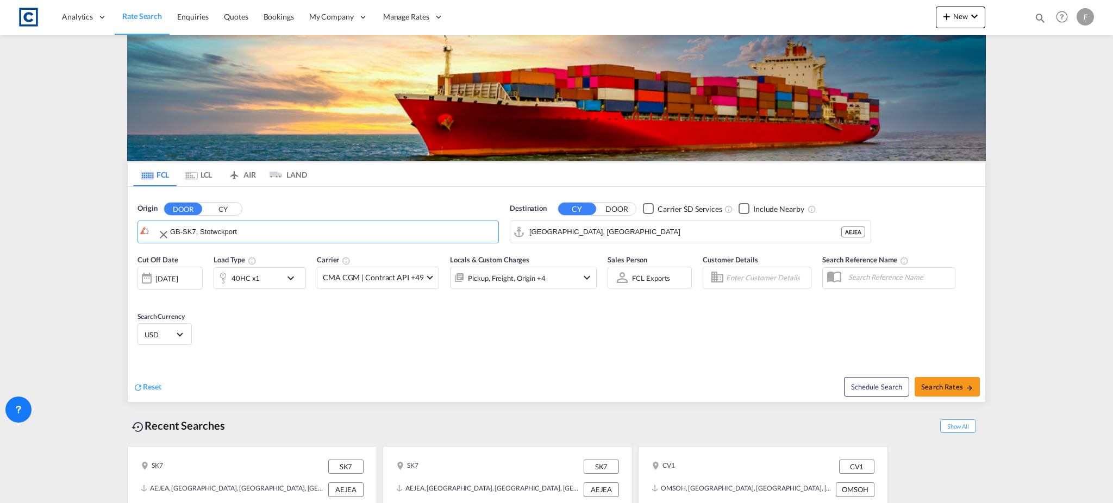
click at [200, 230] on input "GB-SK7, Stotwckport" at bounding box center [331, 232] width 323 height 16
click at [200, 260] on div "Richmond upon Thames , TW12 United Kingdom GB-TW12" at bounding box center [241, 262] width 206 height 33
type input "GB-TW12, Richmond upon Thames"
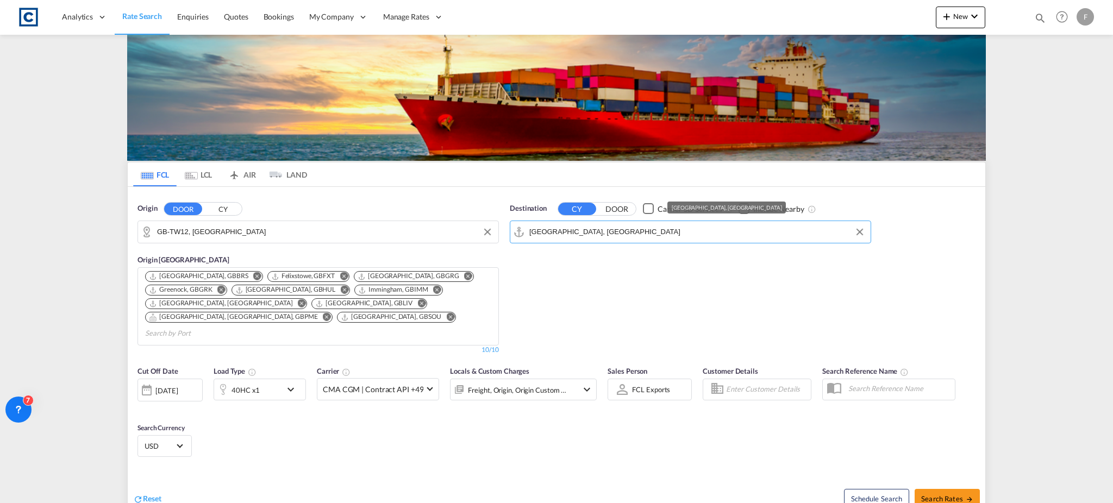
click at [579, 237] on input "[GEOGRAPHIC_DATA], [GEOGRAPHIC_DATA]" at bounding box center [697, 232] width 336 height 16
click at [560, 234] on input "[GEOGRAPHIC_DATA], [GEOGRAPHIC_DATA]" at bounding box center [697, 232] width 336 height 16
click at [579, 257] on div "Mombasa Kenya KEMBA" at bounding box center [613, 262] width 206 height 33
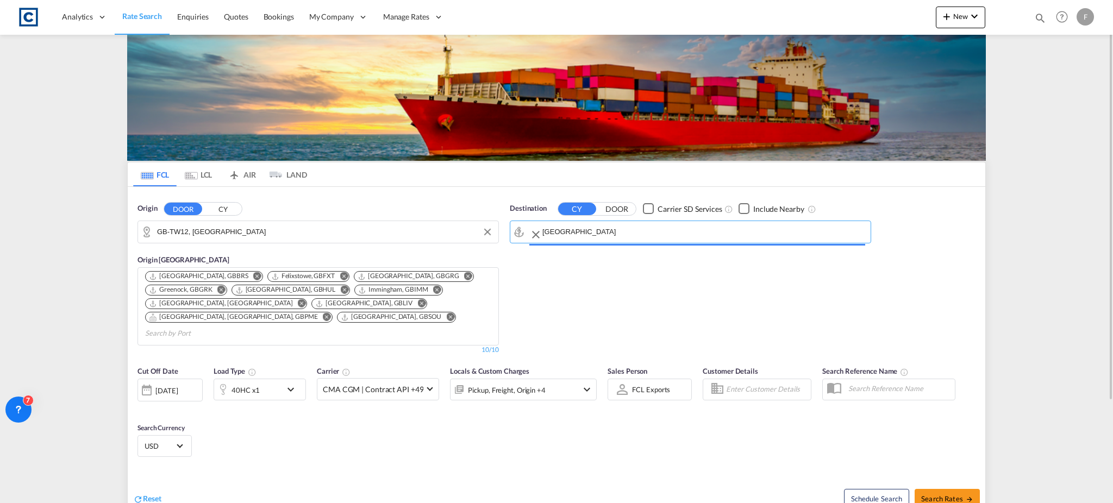
type input "Mombasa, KEMBA"
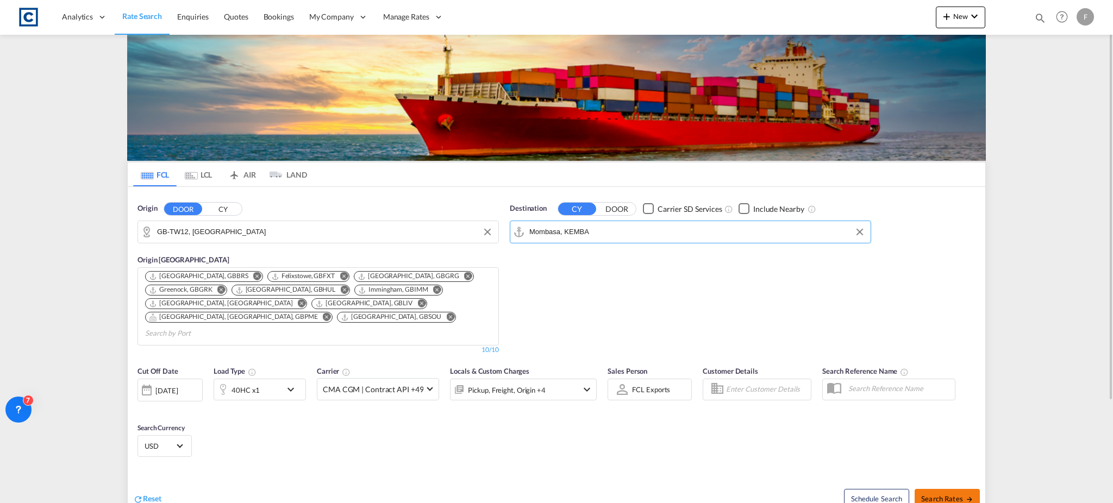
click at [944, 494] on span "Search Rates" at bounding box center [947, 498] width 52 height 9
type input "TW12 to KEMBA / 30 Sep 2025"
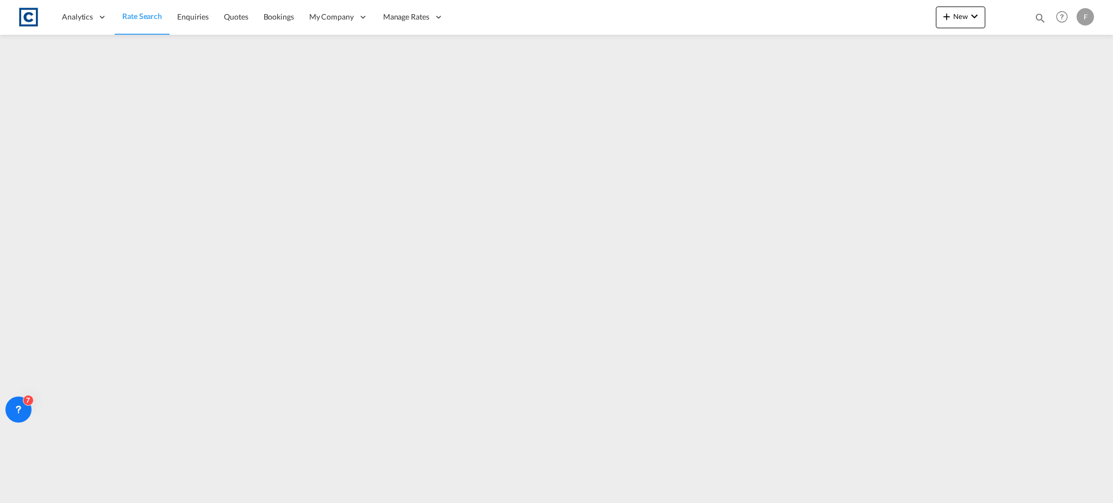
click at [148, 13] on span "Rate Search" at bounding box center [142, 15] width 40 height 9
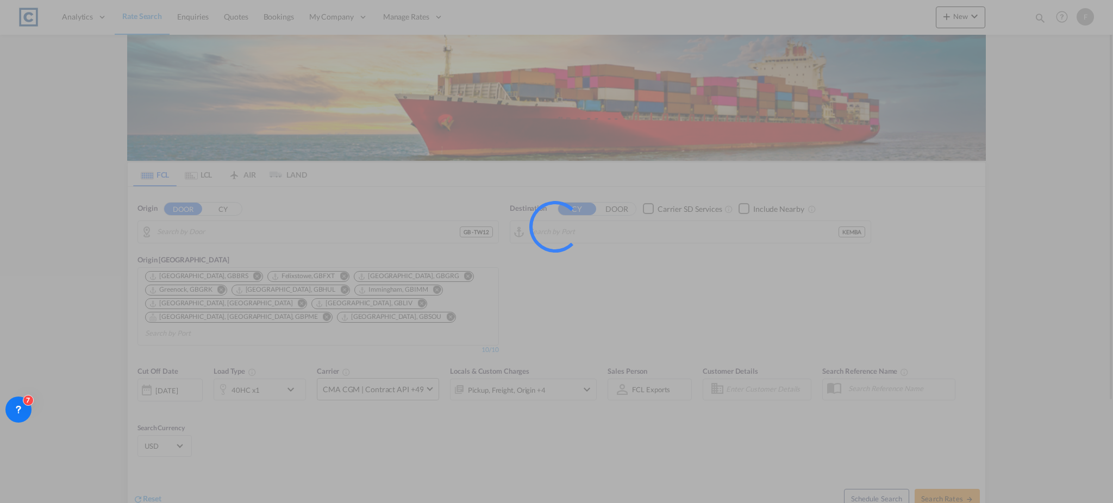
type input "GB-TW12, Richmond upon Thames"
type input "Mombasa, KEMBA"
click at [506, 274] on div at bounding box center [556, 251] width 1113 height 503
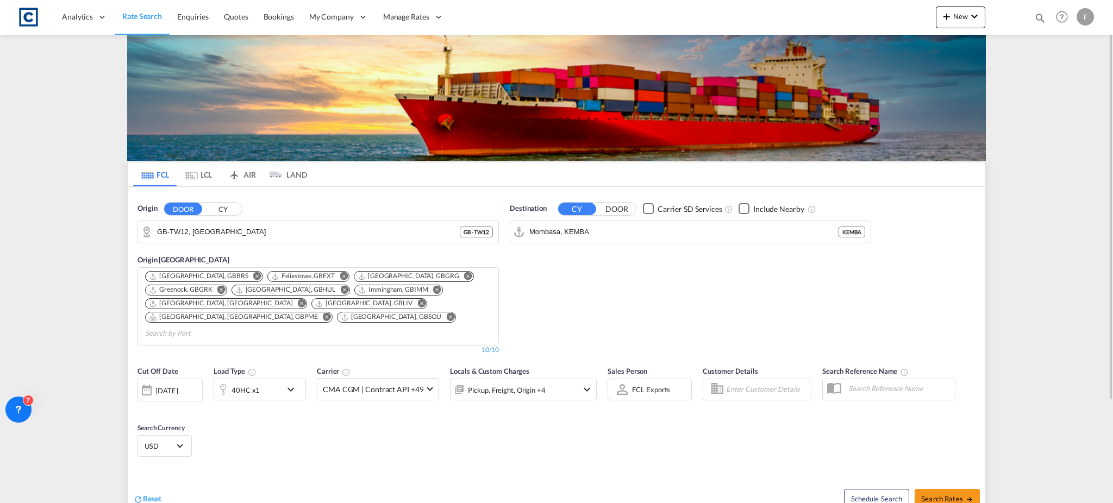
click at [168, 386] on div "[DATE]" at bounding box center [166, 391] width 22 height 10
click at [233, 487] on span "1" at bounding box center [228, 482] width 22 height 22
click at [945, 494] on span "Search Rates" at bounding box center [947, 498] width 52 height 9
type input "TW12 to KEMBA / 1 Oct 2025"
